Goal: Information Seeking & Learning: Check status

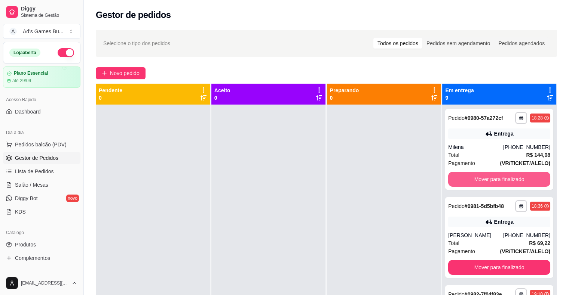
scroll to position [37, 0]
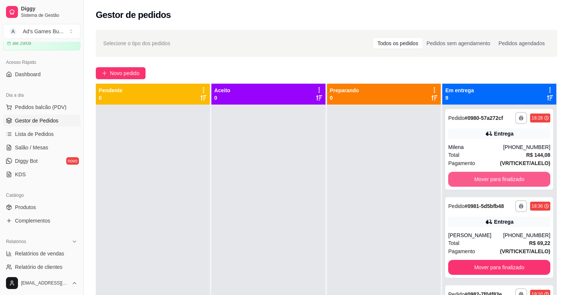
click at [484, 179] on button "Mover para finalizado" at bounding box center [499, 179] width 102 height 15
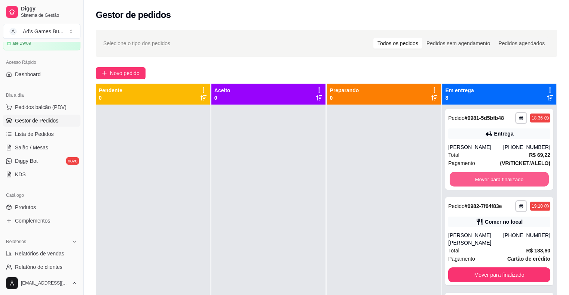
click at [484, 179] on button "Mover para finalizado" at bounding box center [498, 179] width 99 height 15
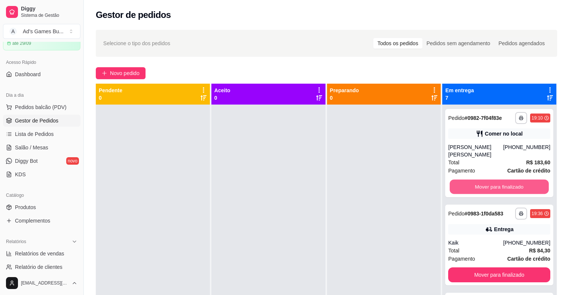
click at [484, 180] on button "Mover para finalizado" at bounding box center [498, 187] width 99 height 15
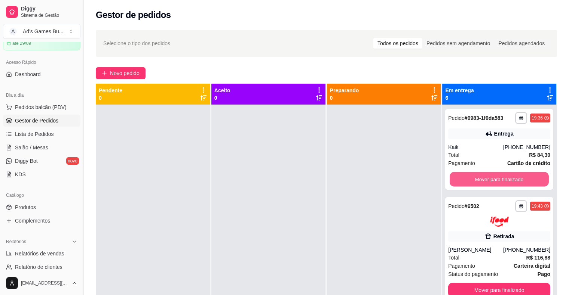
click at [484, 179] on button "Mover para finalizado" at bounding box center [498, 179] width 99 height 15
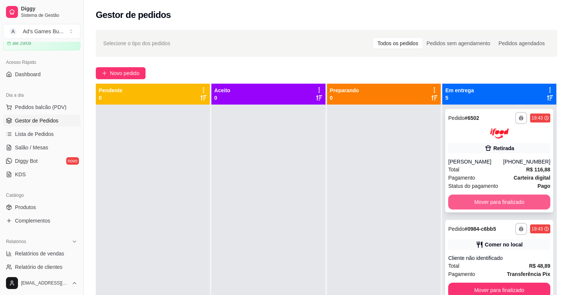
click at [490, 205] on button "Mover para finalizado" at bounding box center [499, 202] width 102 height 15
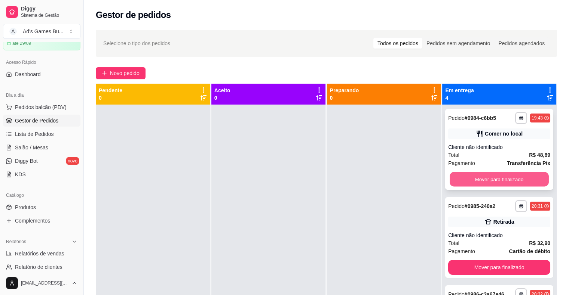
click at [489, 181] on button "Mover para finalizado" at bounding box center [498, 179] width 99 height 15
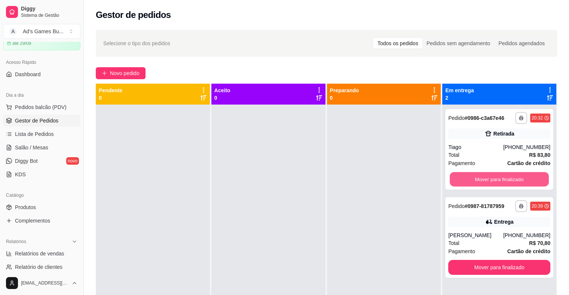
click at [489, 181] on button "Mover para finalizado" at bounding box center [498, 179] width 99 height 15
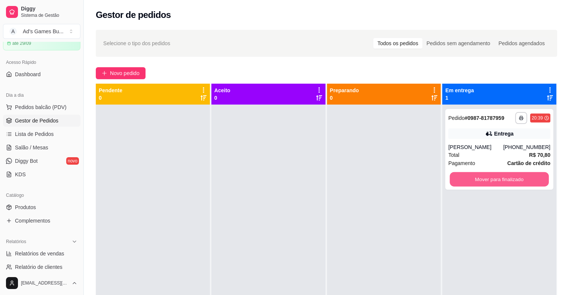
click at [489, 181] on button "Mover para finalizado" at bounding box center [498, 179] width 99 height 15
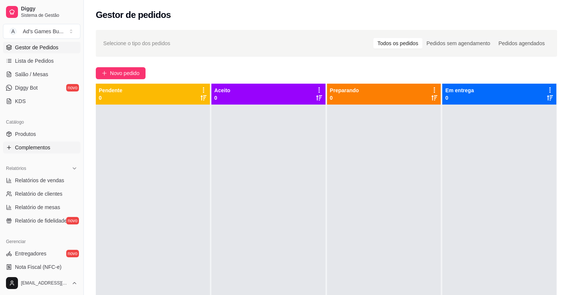
scroll to position [112, 0]
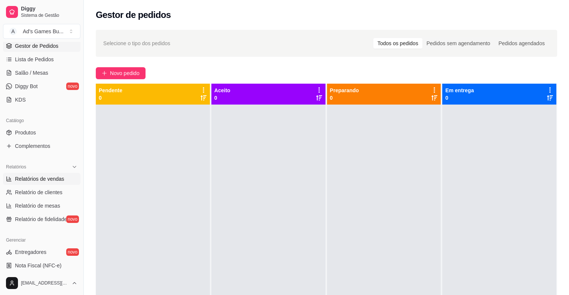
click at [48, 173] on link "Relatórios de vendas" at bounding box center [41, 179] width 77 height 12
select select "ALL"
select select "0"
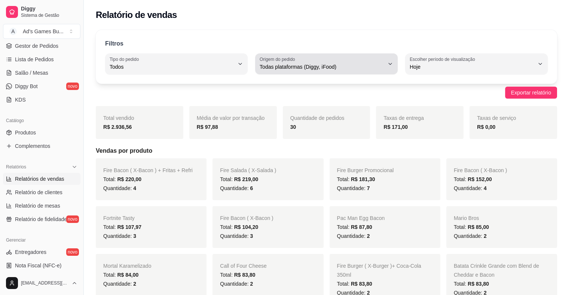
click at [277, 68] on span "Todas plataformas (Diggy, iFood)" at bounding box center [321, 66] width 124 height 7
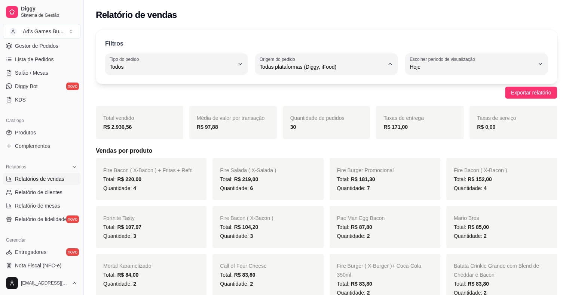
click at [280, 95] on span "Diggy" at bounding box center [323, 96] width 118 height 7
type input "DIGGY"
select select "DIGGY"
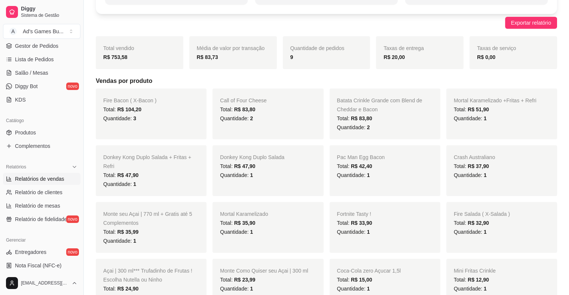
scroll to position [75, 0]
